Goal: Task Accomplishment & Management: Complete application form

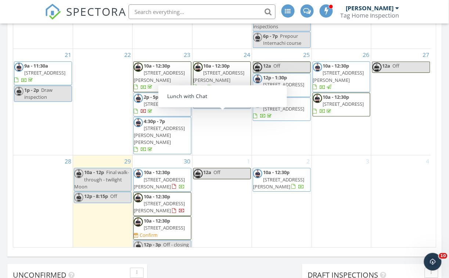
scroll to position [322, 0]
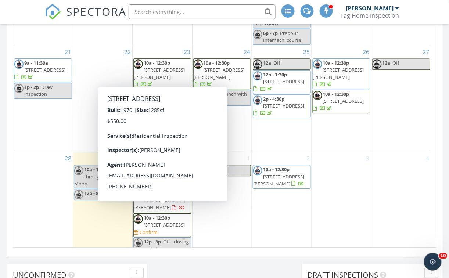
click at [247, 204] on div "1 12a Off" at bounding box center [221, 203] width 59 height 102
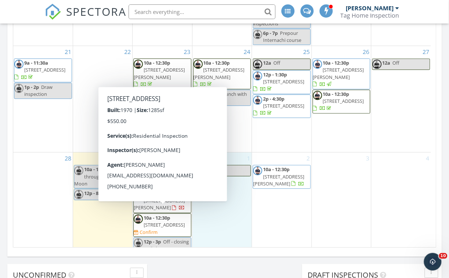
click at [159, 221] on span "9031 Sharpcrest St, Houston 77036" at bounding box center [164, 224] width 41 height 7
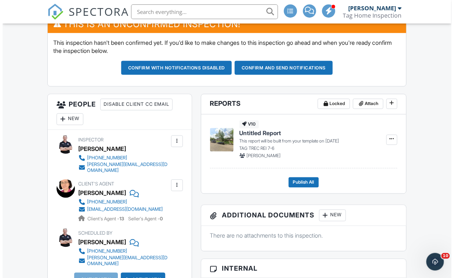
scroll to position [200, 0]
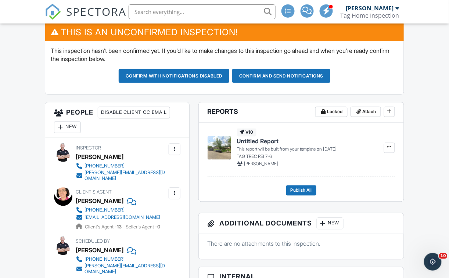
click at [66, 125] on div "New" at bounding box center [67, 128] width 27 height 12
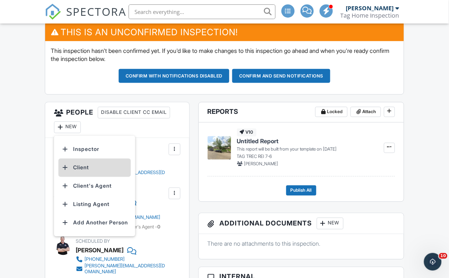
click at [77, 167] on li "Client" at bounding box center [94, 168] width 72 height 18
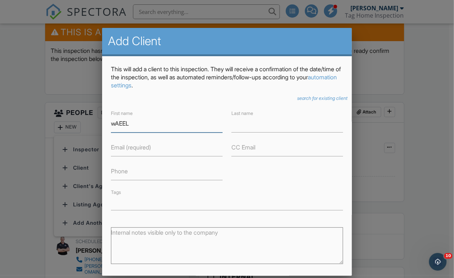
click at [136, 122] on input "wAEEL" at bounding box center [167, 124] width 112 height 18
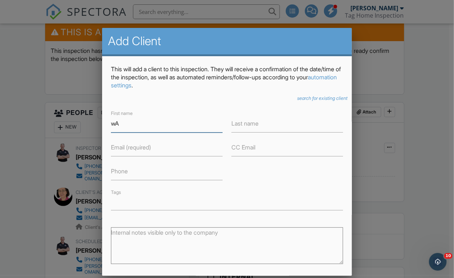
type input "w"
type input "Waeel"
type input "Aneed"
click at [122, 149] on label "Email (required)" at bounding box center [131, 147] width 40 height 8
click at [122, 149] on input "Email (required)" at bounding box center [167, 147] width 112 height 18
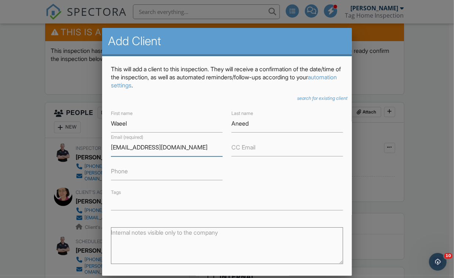
type input "Waeelbassam@yahoo.com"
click at [122, 173] on label "Phone" at bounding box center [119, 171] width 17 height 8
click at [122, 173] on input "Phone" at bounding box center [167, 171] width 112 height 18
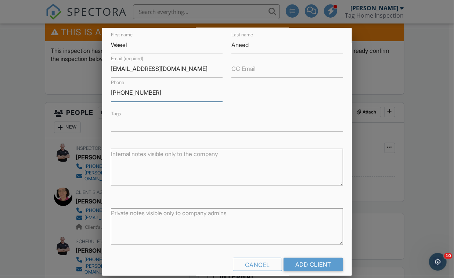
scroll to position [88, 0]
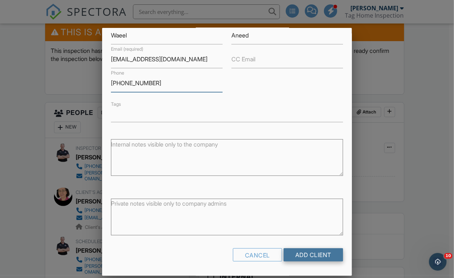
type input "[PHONE_NUMBER]"
click at [316, 256] on input "Add Client" at bounding box center [312, 254] width 59 height 13
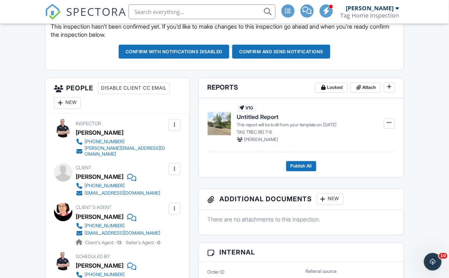
scroll to position [200, 0]
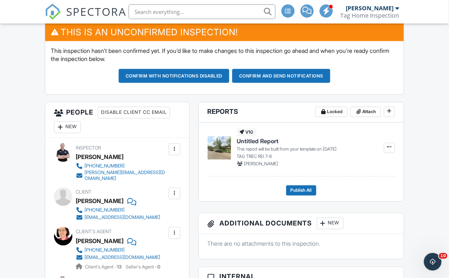
click at [74, 127] on div "New" at bounding box center [67, 128] width 27 height 12
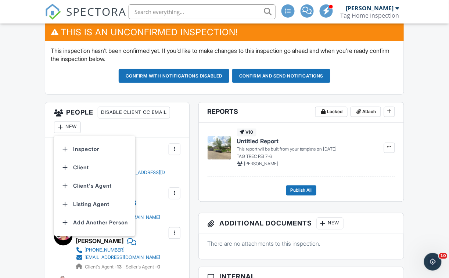
click at [125, 127] on h3 "People Disable Client CC Email New Inspector Client Client's Agent Listing Agen…" at bounding box center [117, 120] width 144 height 36
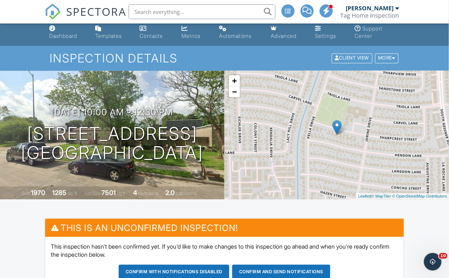
scroll to position [0, 0]
